Goal: Check status: Check status

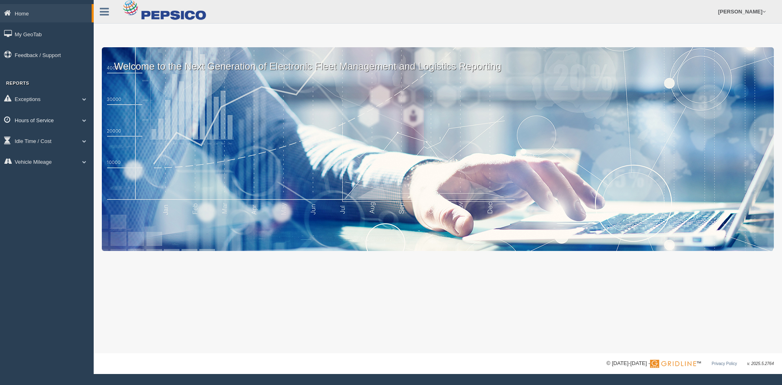
click at [51, 117] on link "Hours of Service" at bounding box center [47, 120] width 94 height 18
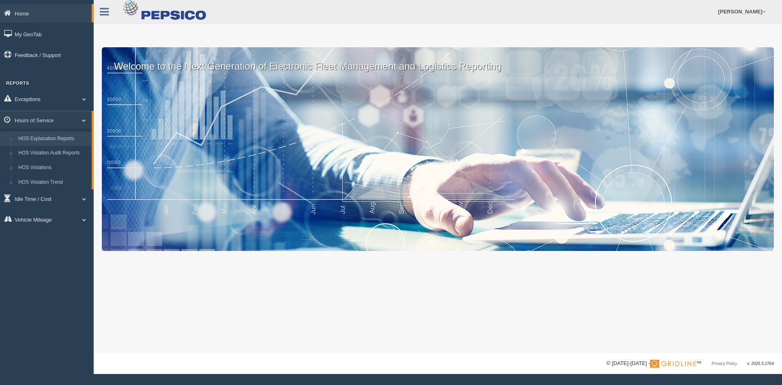
click at [51, 138] on link "HOS Explanation Reports" at bounding box center [53, 139] width 77 height 15
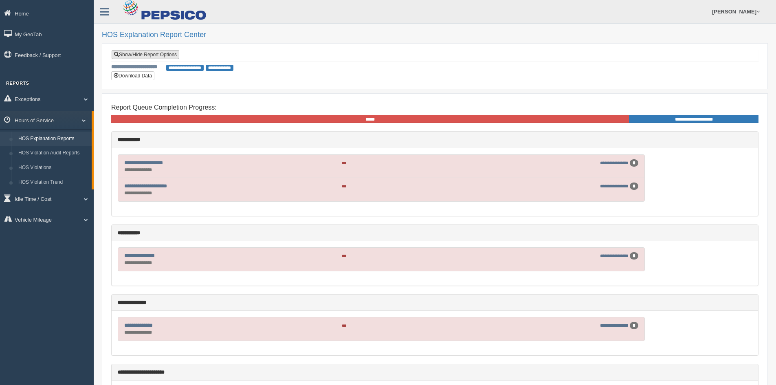
click at [163, 55] on link "Show/Hide Report Options" at bounding box center [146, 54] width 68 height 9
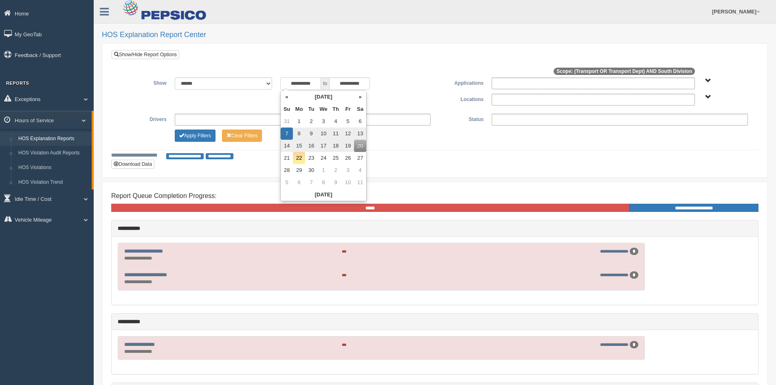
click at [296, 80] on input "**********" at bounding box center [300, 83] width 41 height 12
click at [288, 96] on th "«" at bounding box center [287, 97] width 12 height 12
click at [345, 121] on td "1" at bounding box center [348, 121] width 12 height 12
type input "**********"
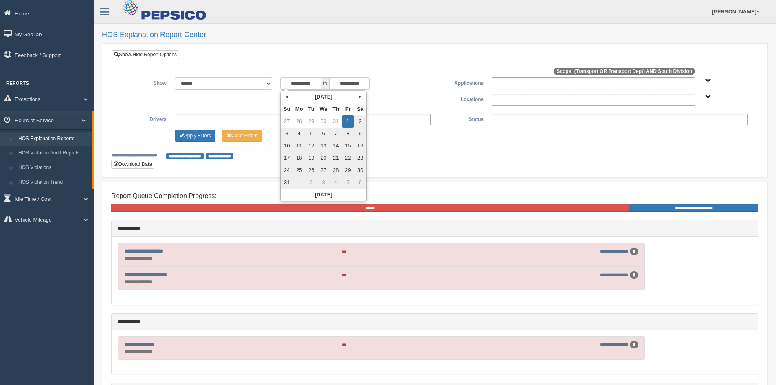
click at [710, 80] on span "Transport Transport Dept" at bounding box center [708, 81] width 6 height 6
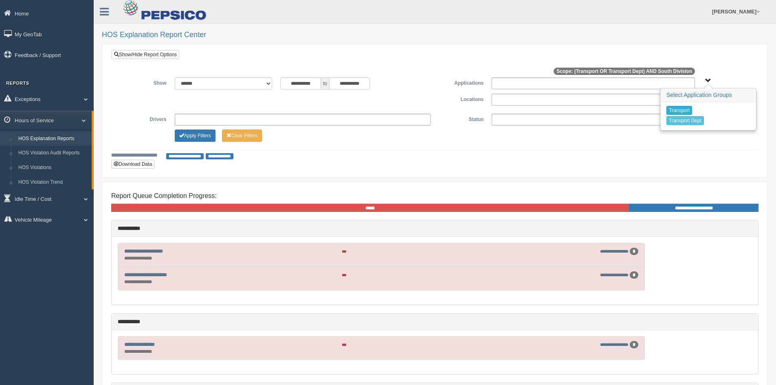
click at [671, 110] on button "Transport" at bounding box center [679, 110] width 26 height 9
click at [676, 119] on button "Transport Dept" at bounding box center [684, 120] width 37 height 9
click at [706, 79] on span "Transport Transport Dept" at bounding box center [708, 81] width 6 height 6
click at [708, 98] on span "South Division" at bounding box center [708, 97] width 6 height 6
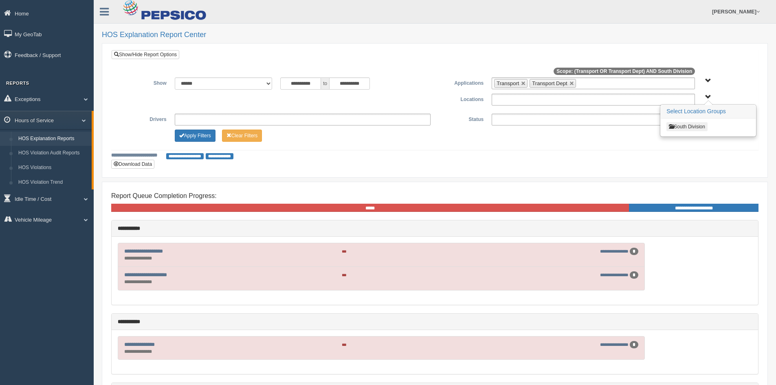
click at [697, 130] on button "South Division" at bounding box center [686, 126] width 41 height 9
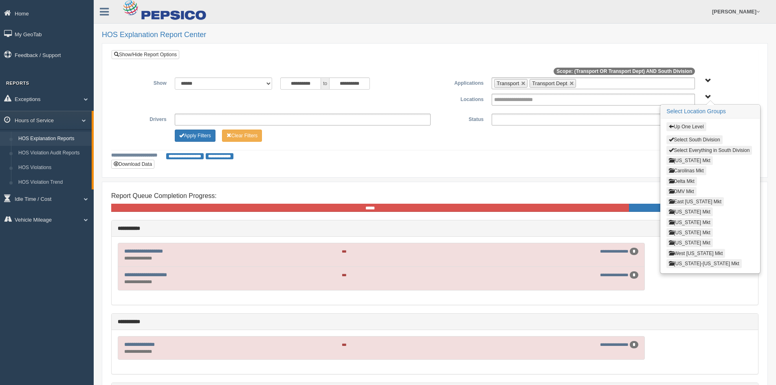
click at [696, 244] on button "[US_STATE] Mkt" at bounding box center [689, 242] width 46 height 9
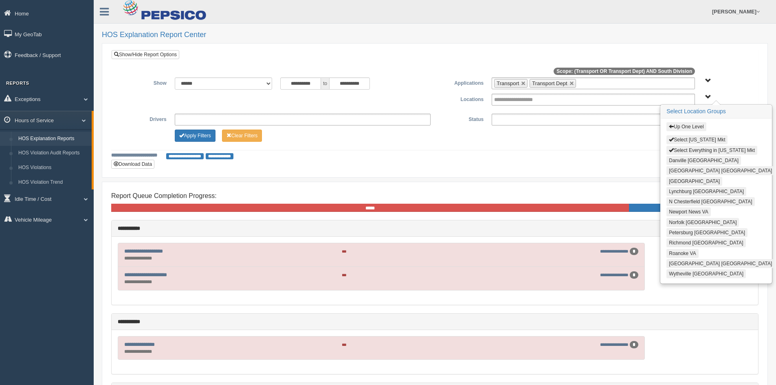
click at [688, 275] on button "Wytheville [GEOGRAPHIC_DATA]" at bounding box center [705, 273] width 79 height 9
click at [199, 130] on button "Apply Filters" at bounding box center [195, 136] width 41 height 12
